Goal: Task Accomplishment & Management: Use online tool/utility

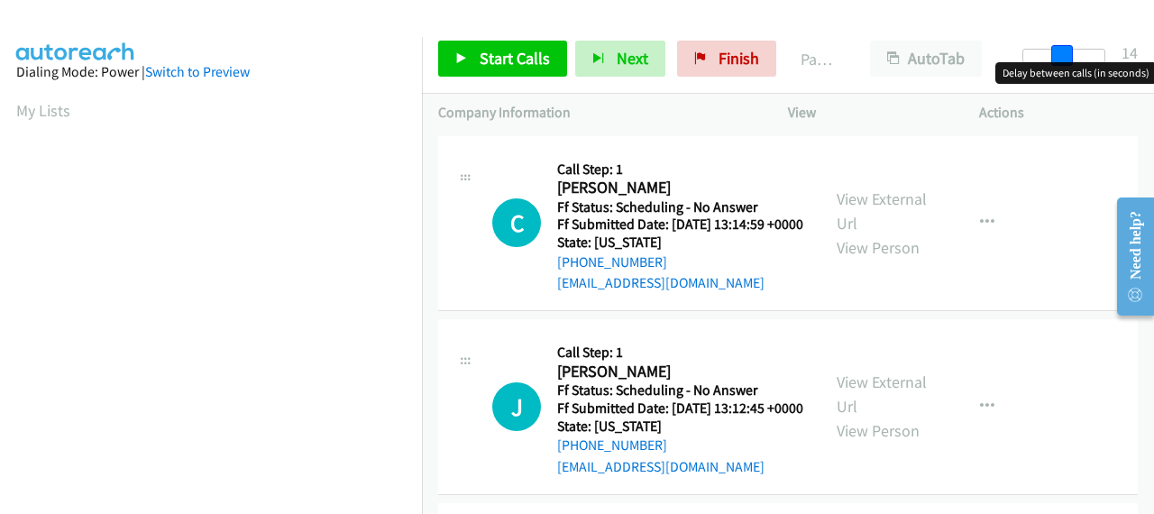
drag, startPoint x: 1034, startPoint y: 54, endPoint x: 1110, endPoint y: 45, distance: 77.1
click at [1110, 45] on div "Start Calls Pause Next Finish Paused AutoTab AutoTab 14" at bounding box center [788, 58] width 732 height 69
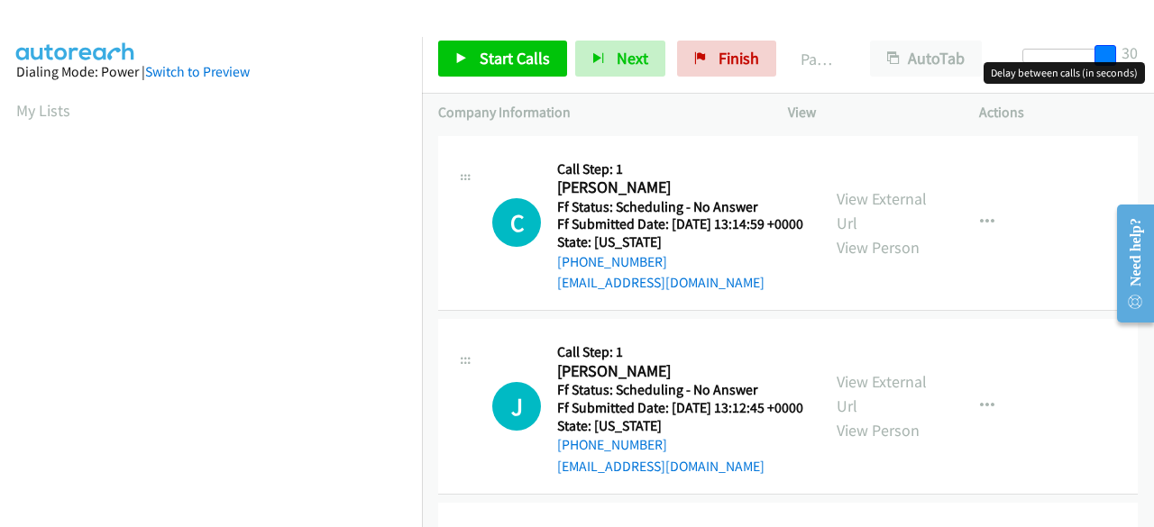
drag, startPoint x: 1101, startPoint y: 57, endPoint x: 1138, endPoint y: 55, distance: 37.0
click at [1138, 55] on div "Start Calls Pause Next Finish Paused AutoTab AutoTab 30" at bounding box center [788, 58] width 732 height 69
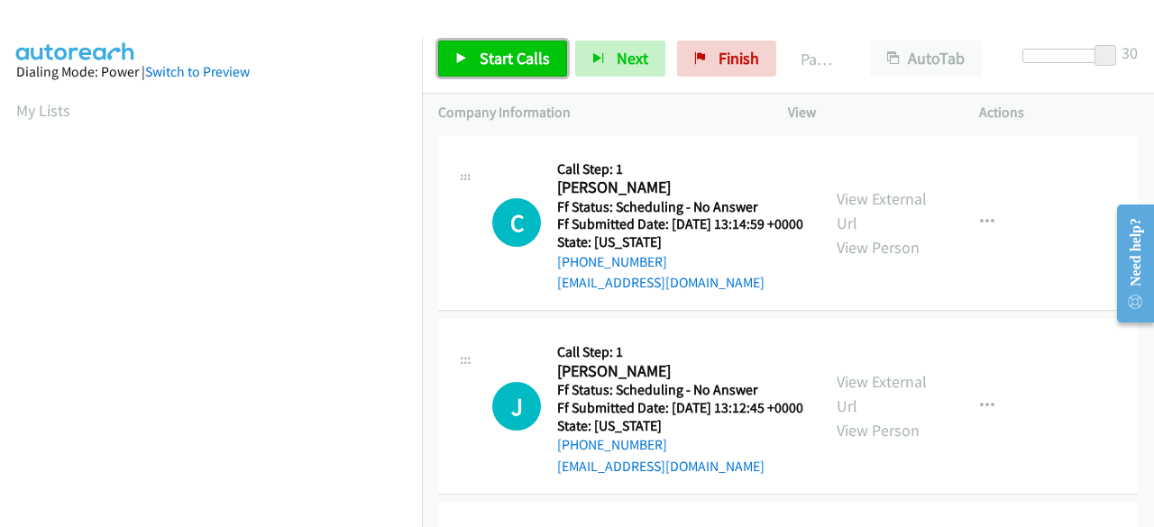
click at [543, 55] on span "Start Calls" at bounding box center [514, 58] width 70 height 21
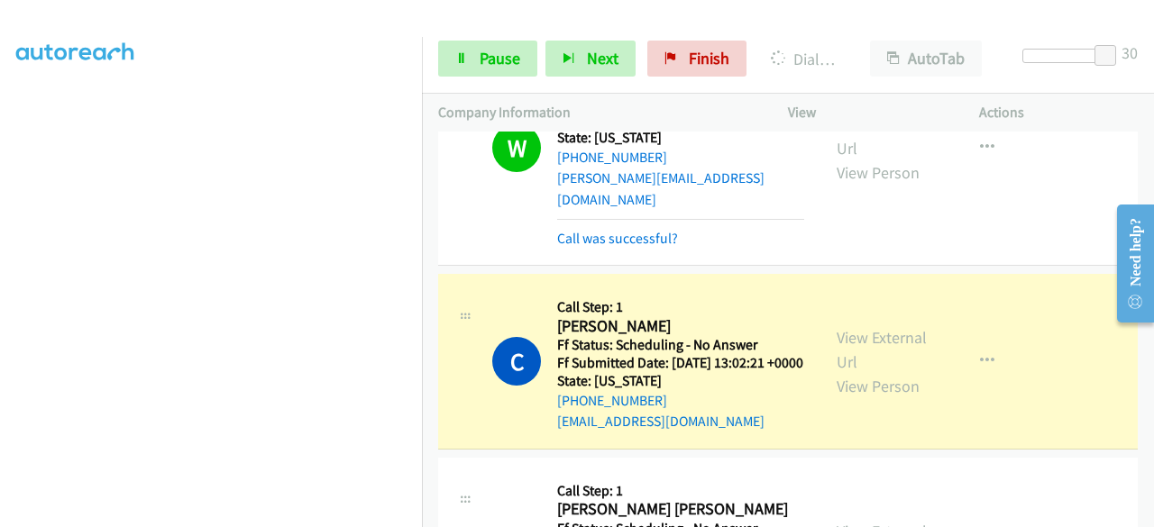
scroll to position [901, 0]
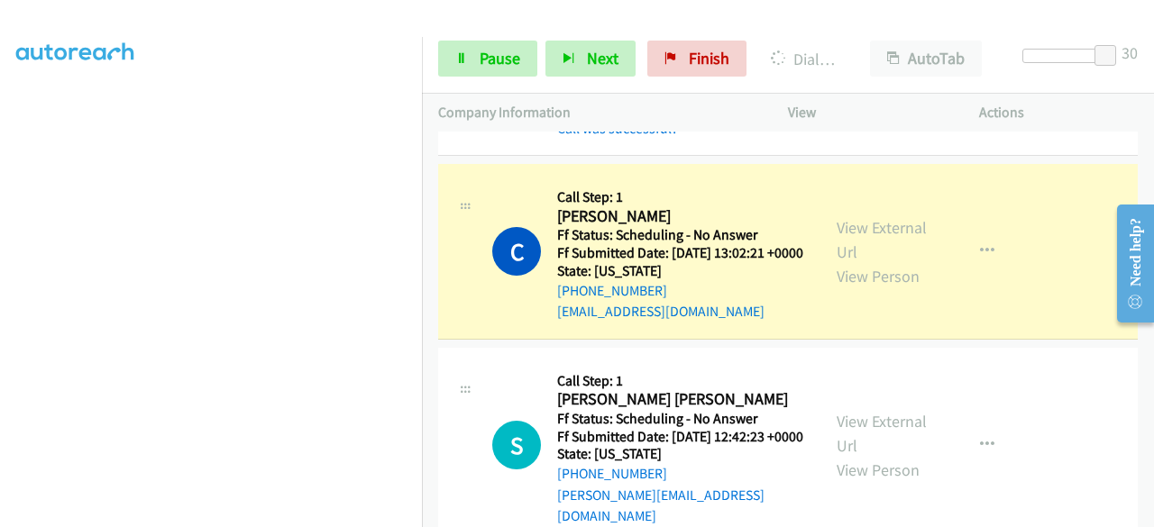
click at [760, 194] on div "C Callback Scheduled Call Step: 1 [PERSON_NAME] America/New_York Ff Status: Sch…" at bounding box center [787, 252] width 699 height 176
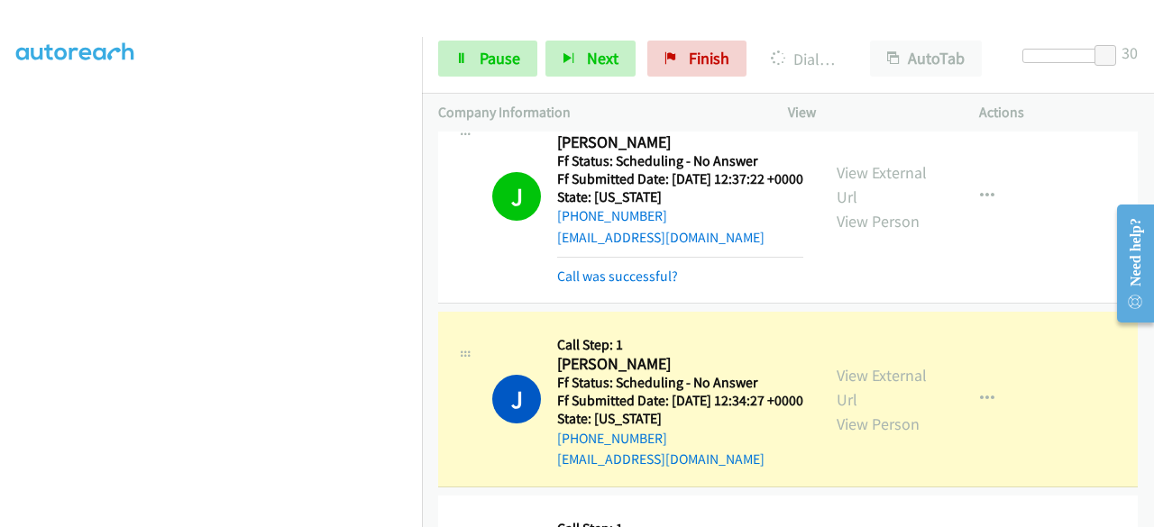
scroll to position [1442, 0]
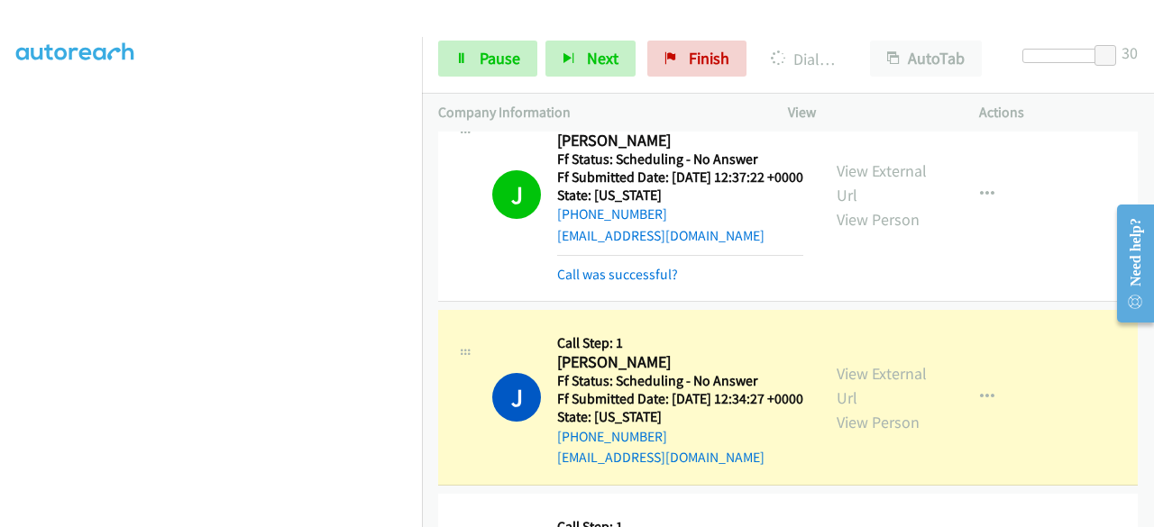
drag, startPoint x: 486, startPoint y: 30, endPoint x: 488, endPoint y: 40, distance: 10.3
click at [488, 37] on div "Start Calls Pause Next Finish Dialing [PERSON_NAME] AutoTab AutoTab 30" at bounding box center [788, 58] width 732 height 69
click at [496, 50] on span "Pause" at bounding box center [499, 58] width 41 height 21
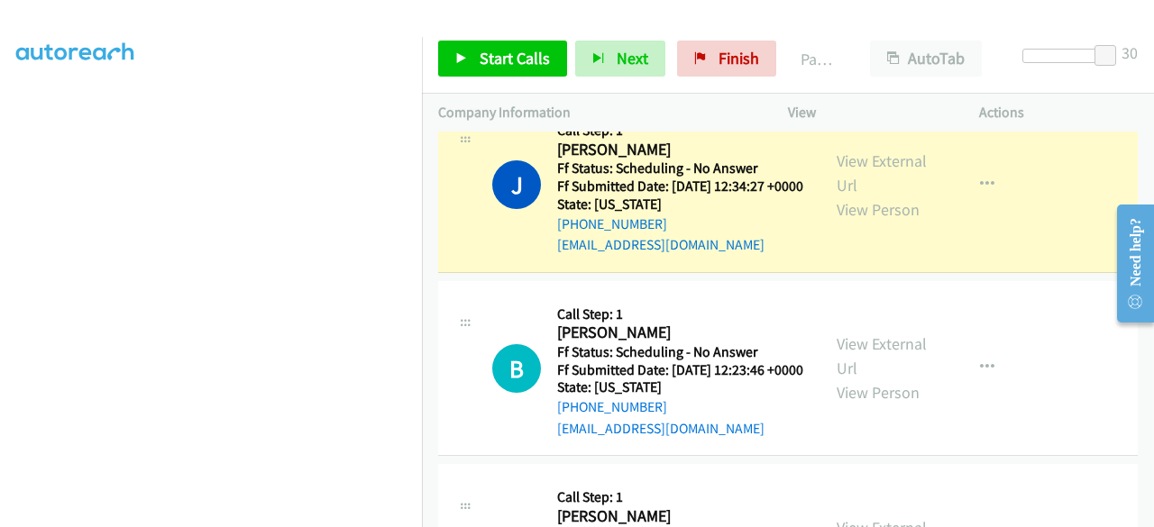
scroll to position [1712, 0]
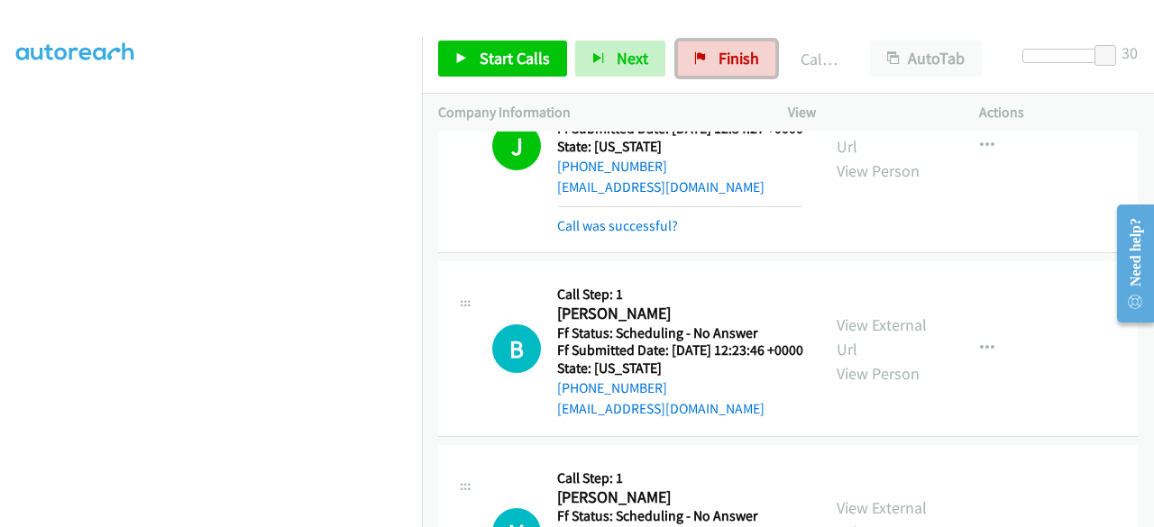
drag, startPoint x: 749, startPoint y: 67, endPoint x: 640, endPoint y: 86, distance: 110.7
click at [749, 67] on span "Finish" at bounding box center [738, 58] width 41 height 21
